Goal: Task Accomplishment & Management: Manage account settings

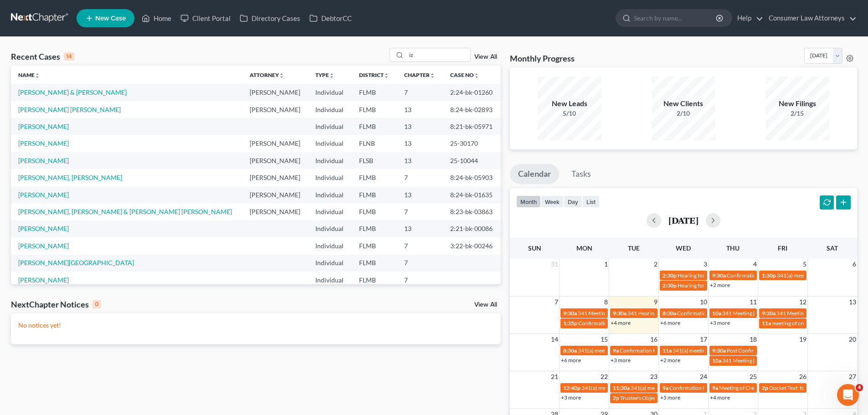
click at [384, 49] on div "Recent Cases 14 iz View All" at bounding box center [256, 57] width 490 height 18
click at [163, 17] on link "Home" at bounding box center [156, 18] width 39 height 16
click at [413, 56] on input "iz" at bounding box center [438, 54] width 64 height 13
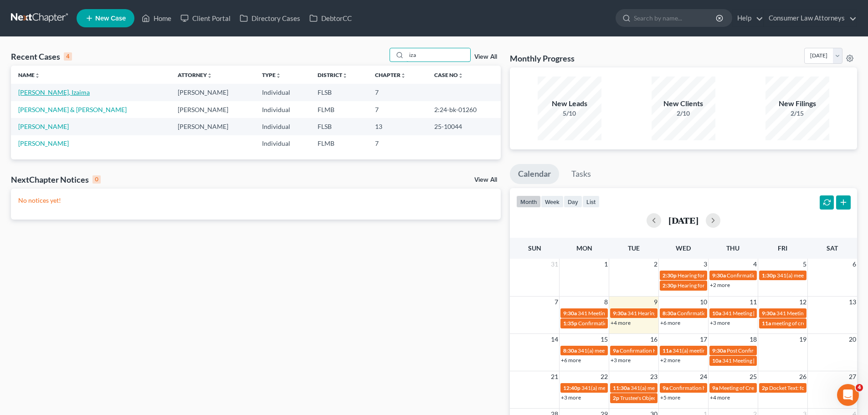
type input "iza"
click at [52, 94] on link "[PERSON_NAME], Izaima" at bounding box center [53, 92] width 71 height 8
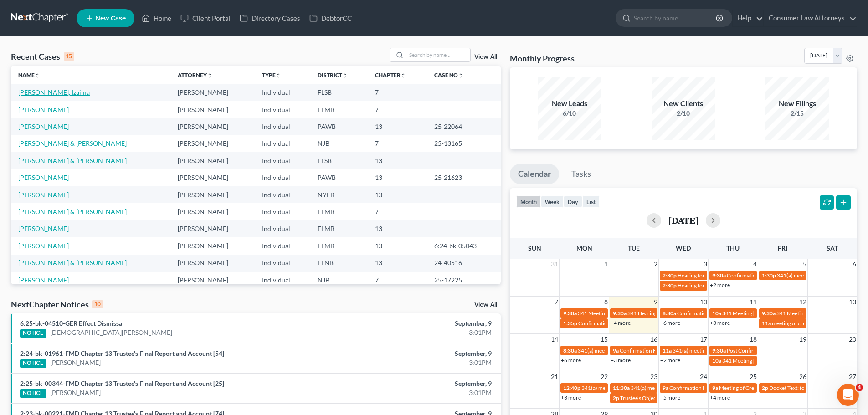
click at [49, 92] on link "[PERSON_NAME], Izaima" at bounding box center [53, 92] width 71 height 8
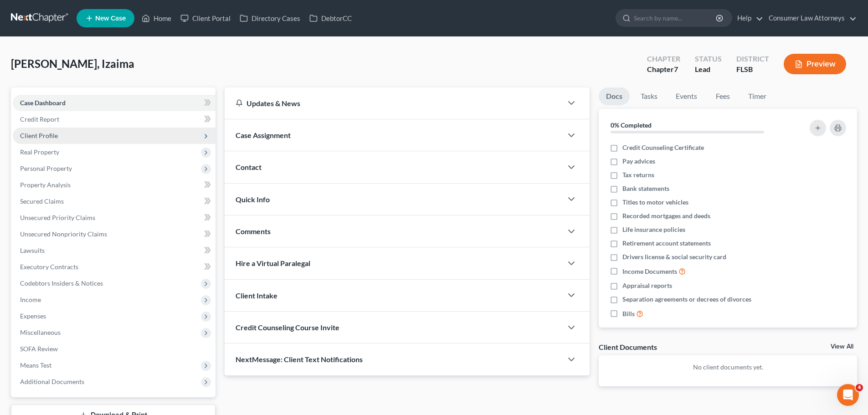
click at [50, 138] on span "Client Profile" at bounding box center [39, 136] width 38 height 8
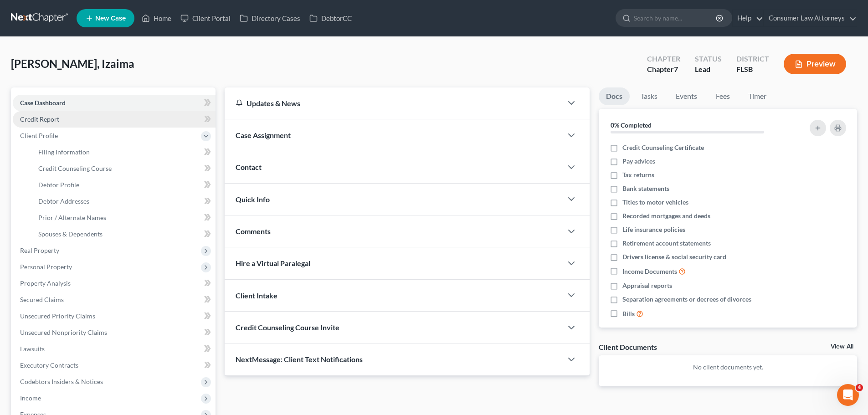
click at [47, 120] on span "Credit Report" at bounding box center [39, 119] width 39 height 8
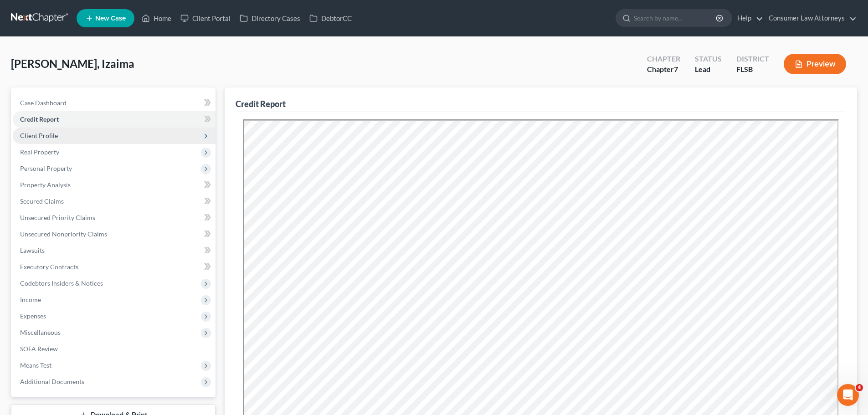
click at [46, 134] on span "Client Profile" at bounding box center [39, 136] width 38 height 8
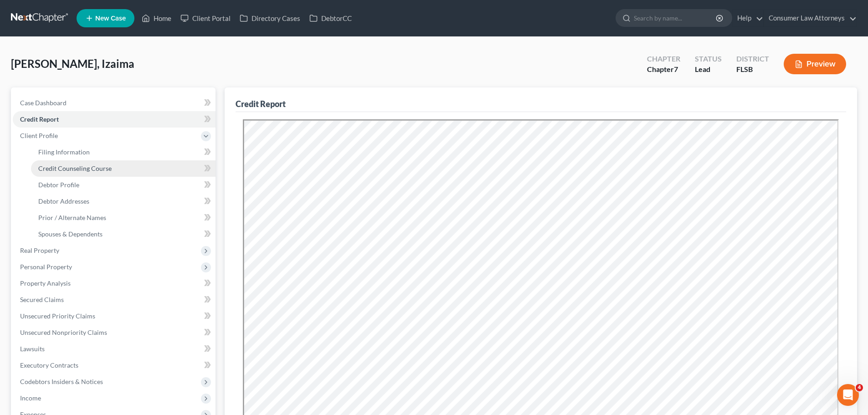
click at [71, 171] on span "Credit Counseling Course" at bounding box center [74, 168] width 73 height 8
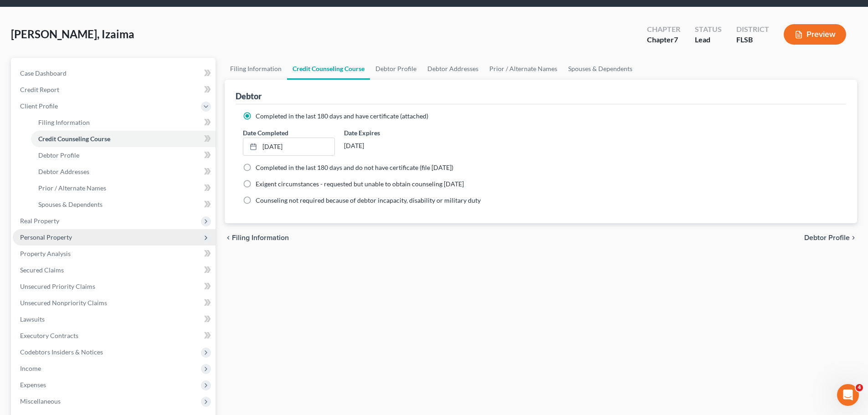
scroll to position [46, 0]
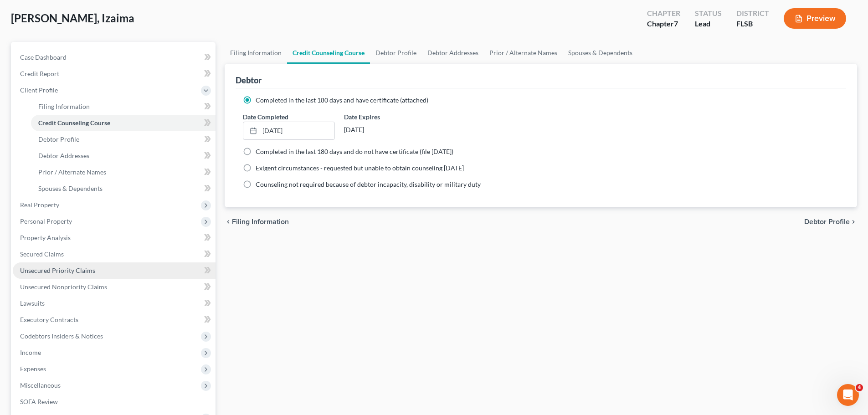
click at [57, 273] on span "Unsecured Priority Claims" at bounding box center [57, 270] width 75 height 8
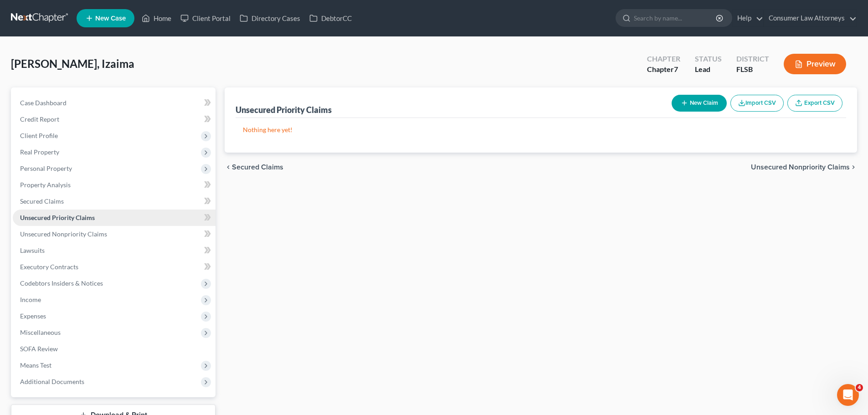
click at [63, 221] on link "Unsecured Priority Claims" at bounding box center [114, 217] width 203 height 16
click at [100, 216] on link "Unsecured Priority Claims" at bounding box center [114, 217] width 203 height 16
click at [204, 219] on icon at bounding box center [207, 217] width 7 height 11
click at [61, 235] on span "Unsecured Nonpriority Claims" at bounding box center [63, 234] width 87 height 8
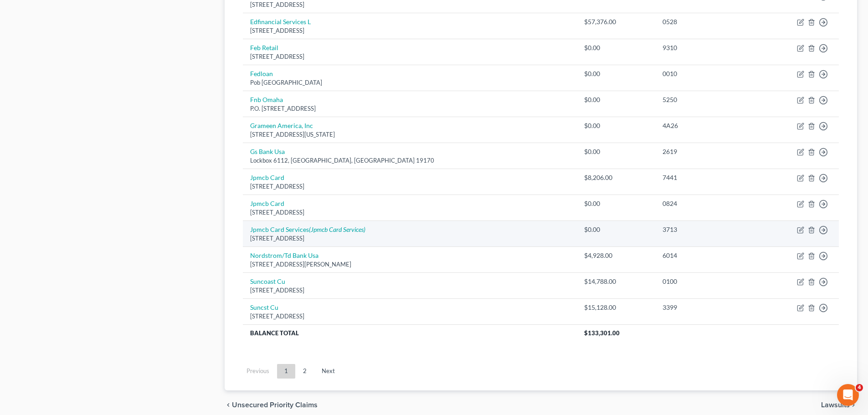
scroll to position [637, 0]
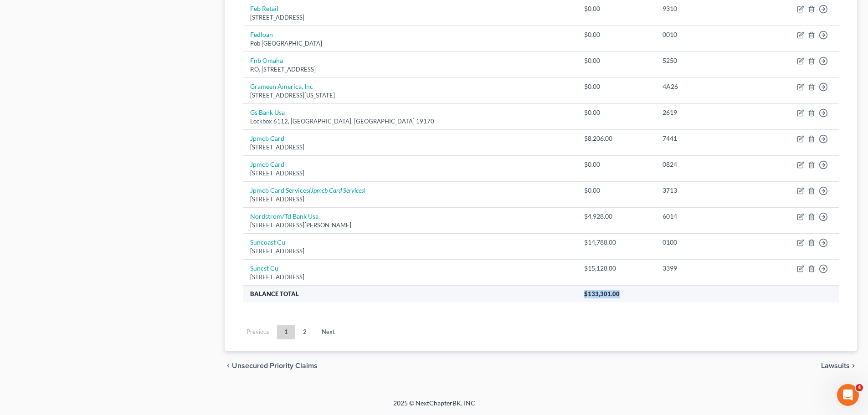
drag, startPoint x: 558, startPoint y: 292, endPoint x: 521, endPoint y: 292, distance: 37.8
click at [577, 292] on th "$133,301.00" at bounding box center [708, 293] width 262 height 16
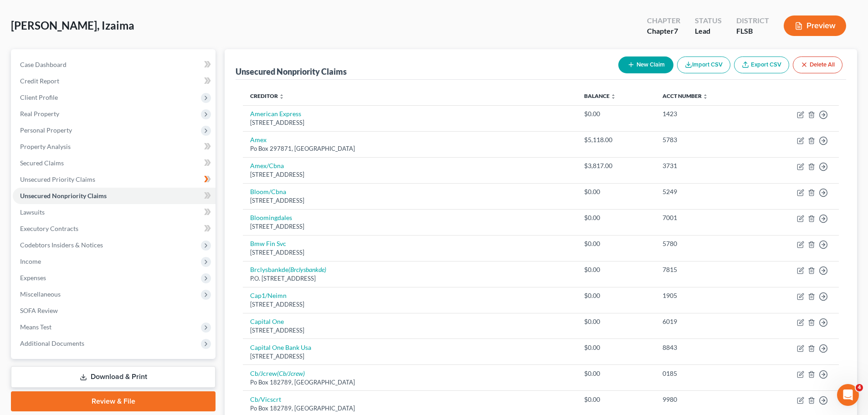
scroll to position [0, 0]
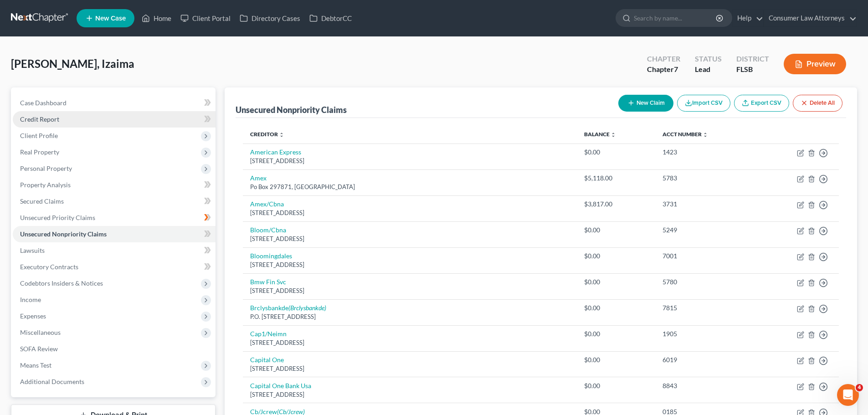
click at [56, 120] on span "Credit Report" at bounding box center [39, 119] width 39 height 8
